Goal: Go to known website: Access a specific website the user already knows

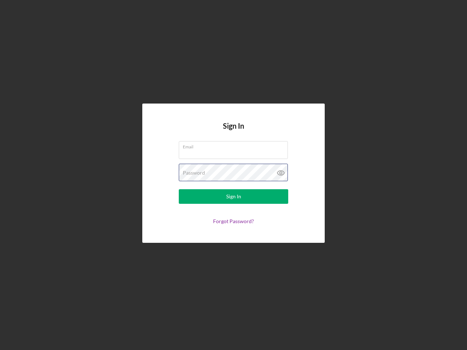
click at [233, 175] on div "Password" at bounding box center [233, 173] width 109 height 18
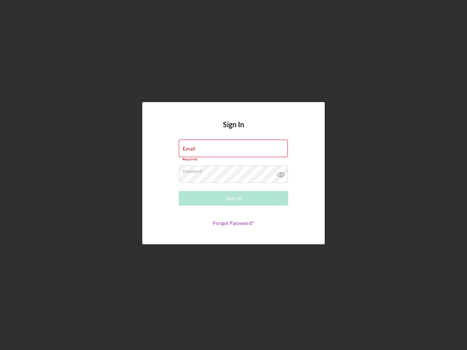
click at [281, 173] on icon at bounding box center [281, 175] width 18 height 18
